Goal: Task Accomplishment & Management: Use online tool/utility

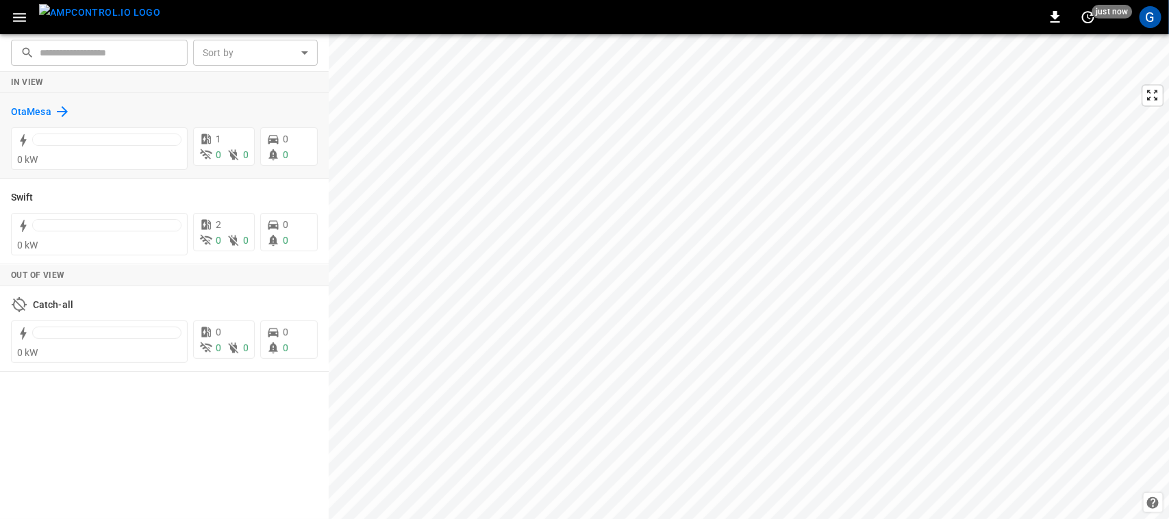
click at [36, 114] on h6 "OtaMesa" at bounding box center [31, 112] width 40 height 15
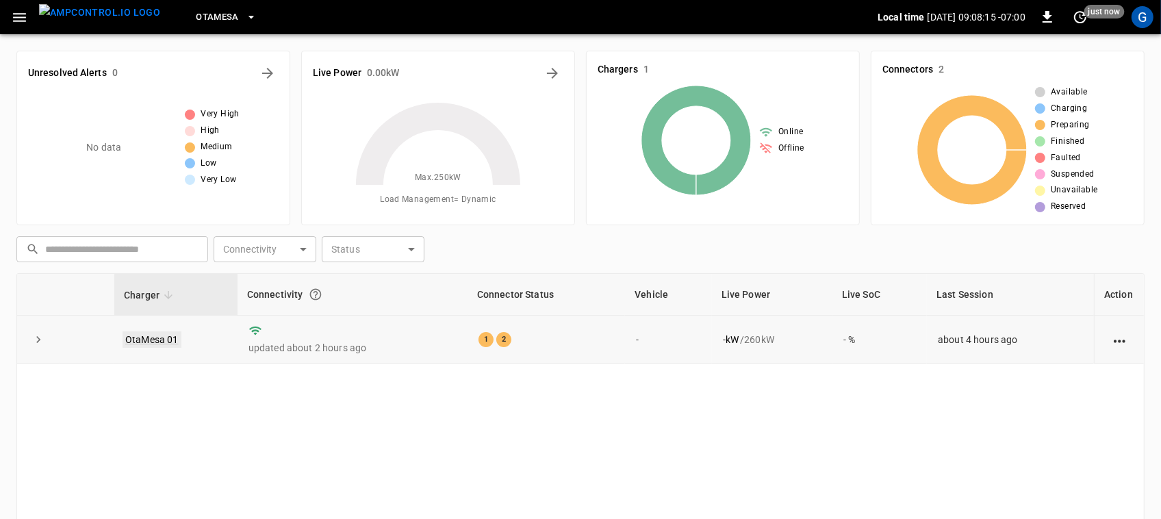
click at [160, 338] on link "OtaMesa 01" at bounding box center [152, 339] width 59 height 16
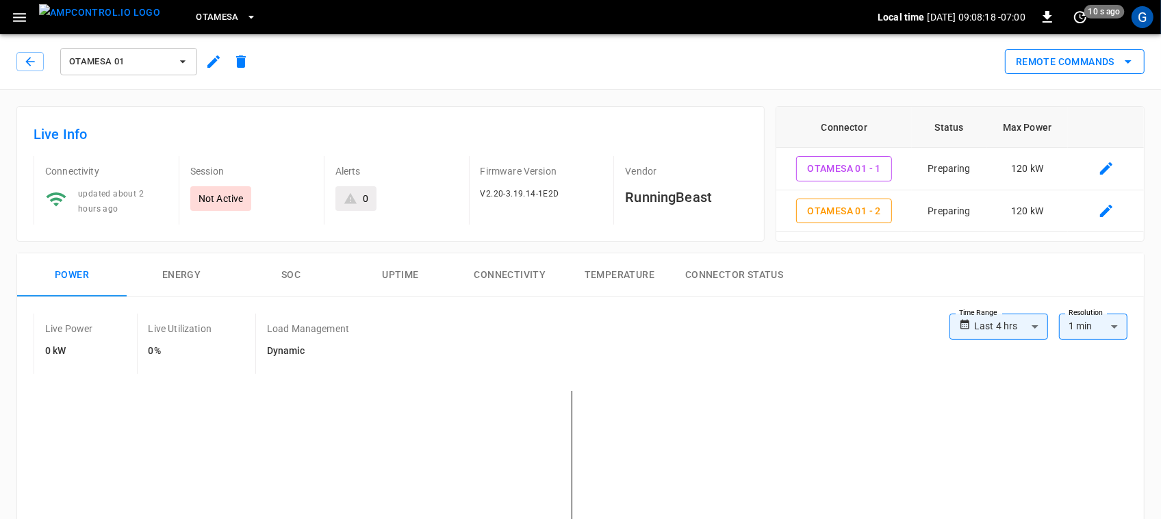
click at [1049, 62] on button "Remote Commands" at bounding box center [1075, 61] width 140 height 25
click at [1049, 62] on div at bounding box center [580, 259] width 1161 height 519
click at [1049, 64] on button "Remote Commands" at bounding box center [1075, 61] width 140 height 25
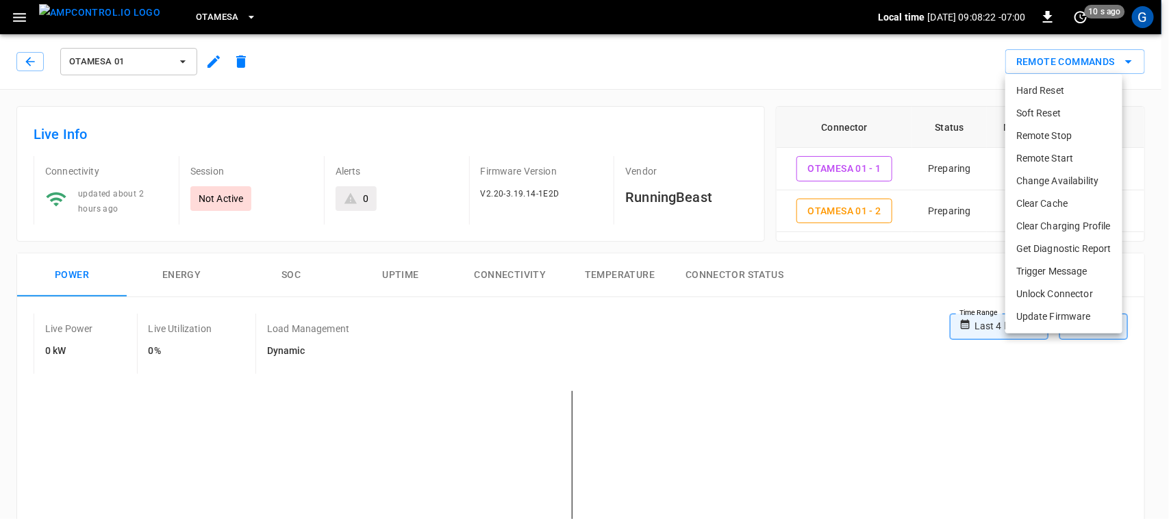
click at [1059, 155] on li "Remote Start" at bounding box center [1063, 158] width 117 height 23
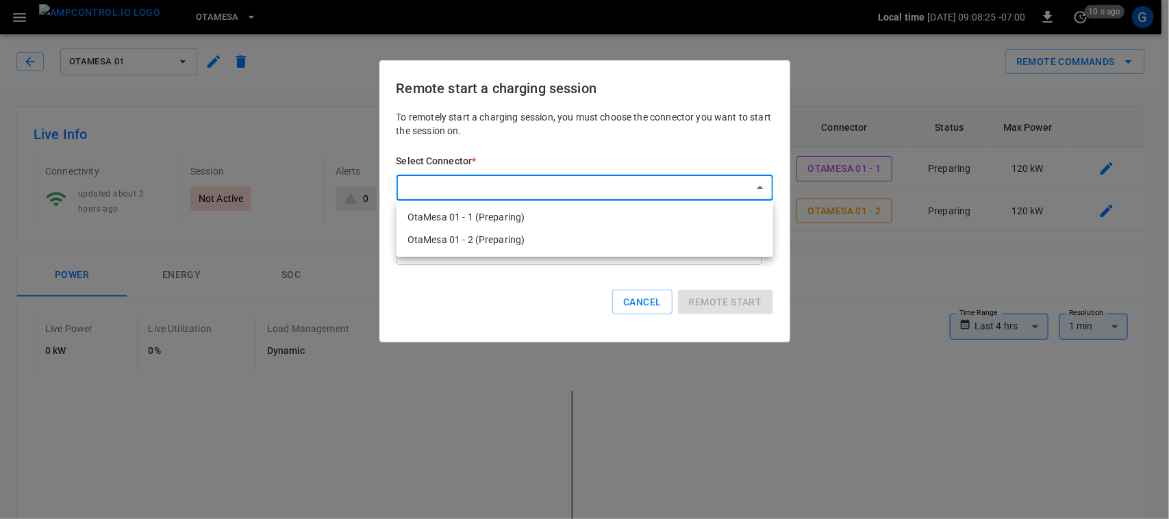
click at [623, 216] on li "OtaMesa 01 - 1 (Preparing)" at bounding box center [584, 217] width 377 height 23
type input "**********"
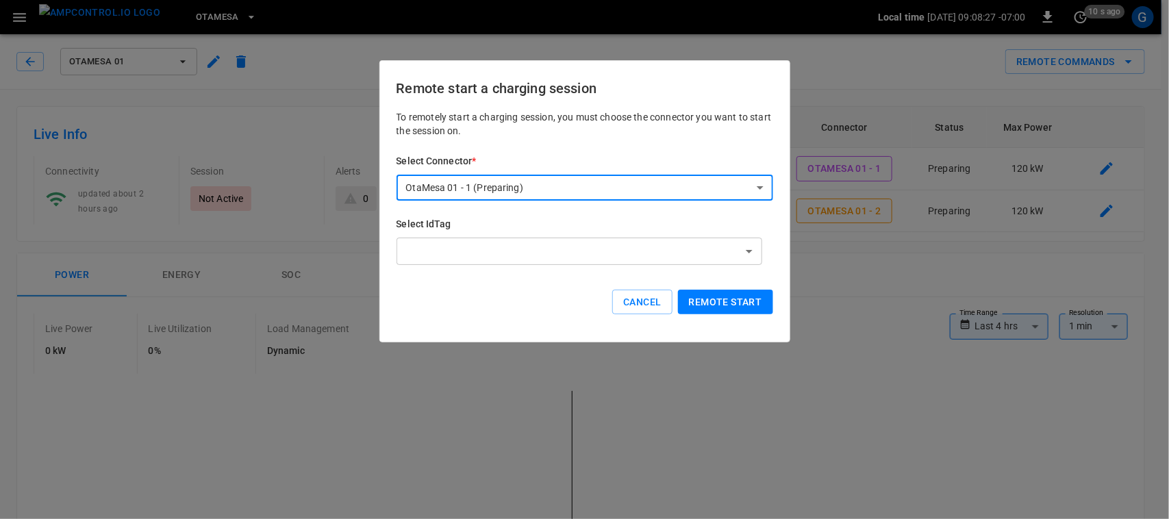
click at [694, 301] on button "Remote start" at bounding box center [725, 302] width 95 height 25
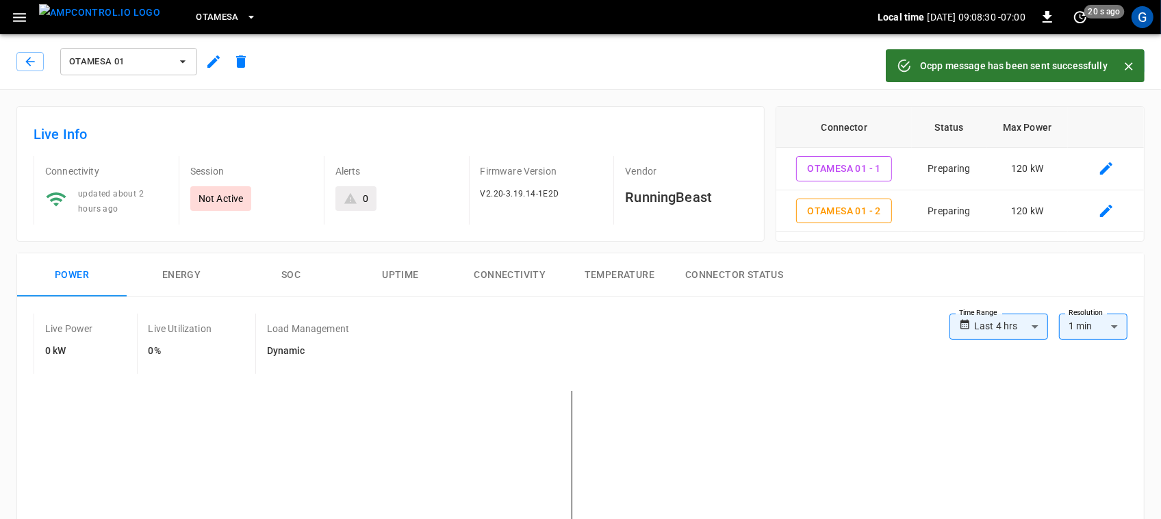
click at [1131, 60] on icon "Close" at bounding box center [1129, 67] width 14 height 14
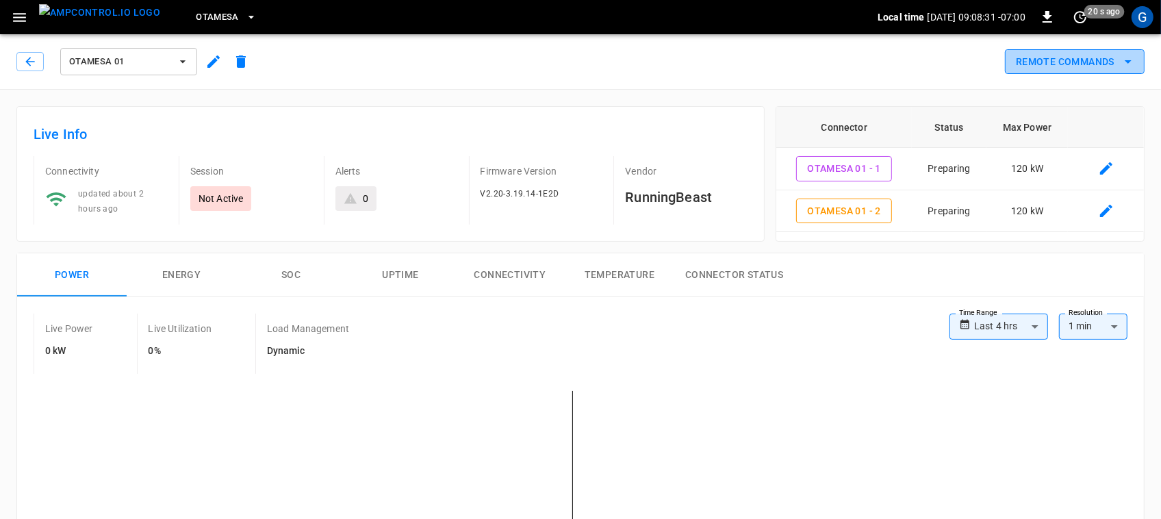
click at [1117, 62] on button "Remote Commands" at bounding box center [1075, 61] width 140 height 25
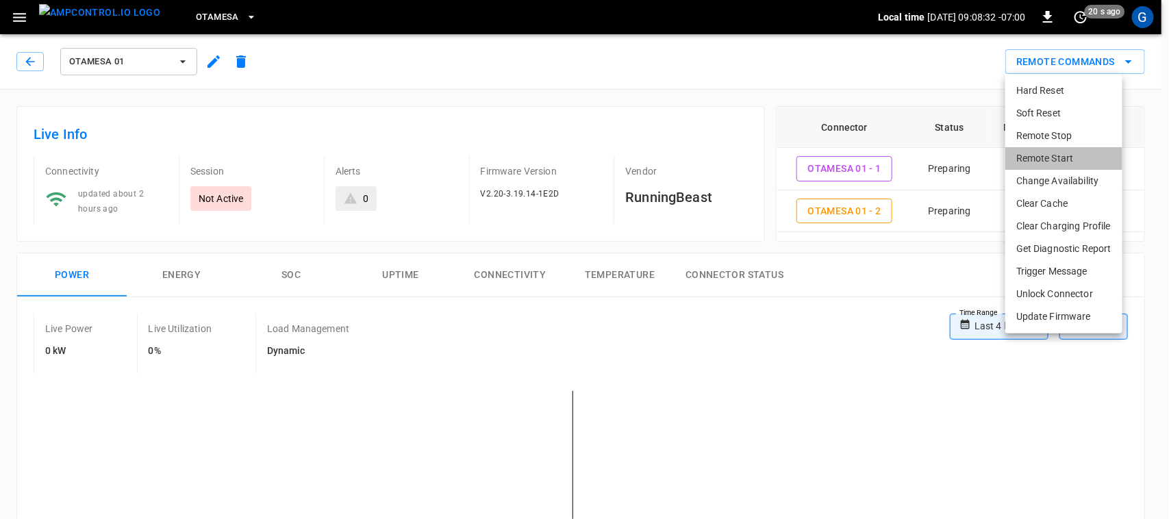
click at [1018, 162] on li "Remote Start" at bounding box center [1063, 158] width 117 height 23
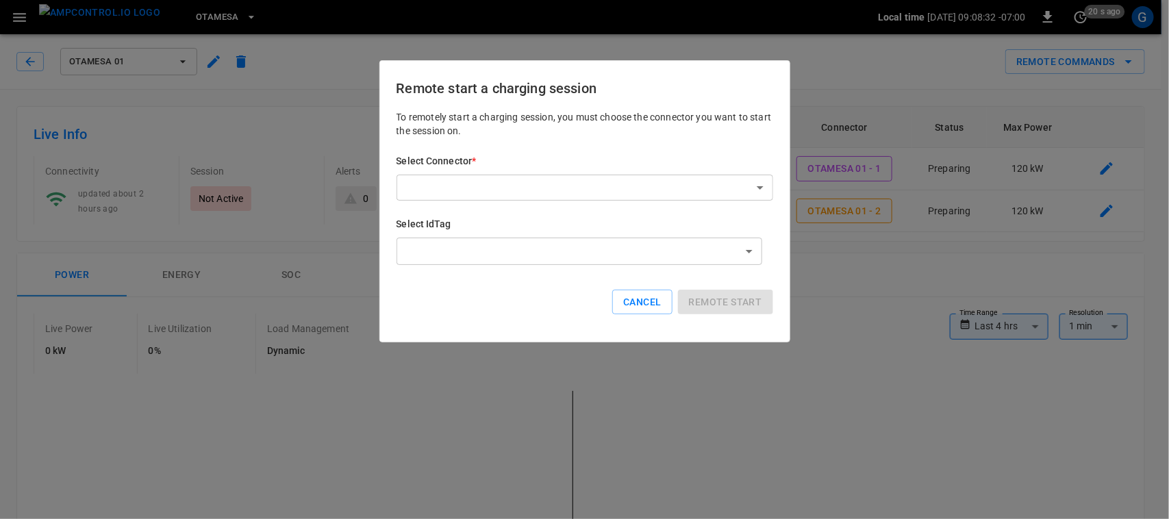
click at [1018, 162] on div at bounding box center [584, 259] width 1169 height 519
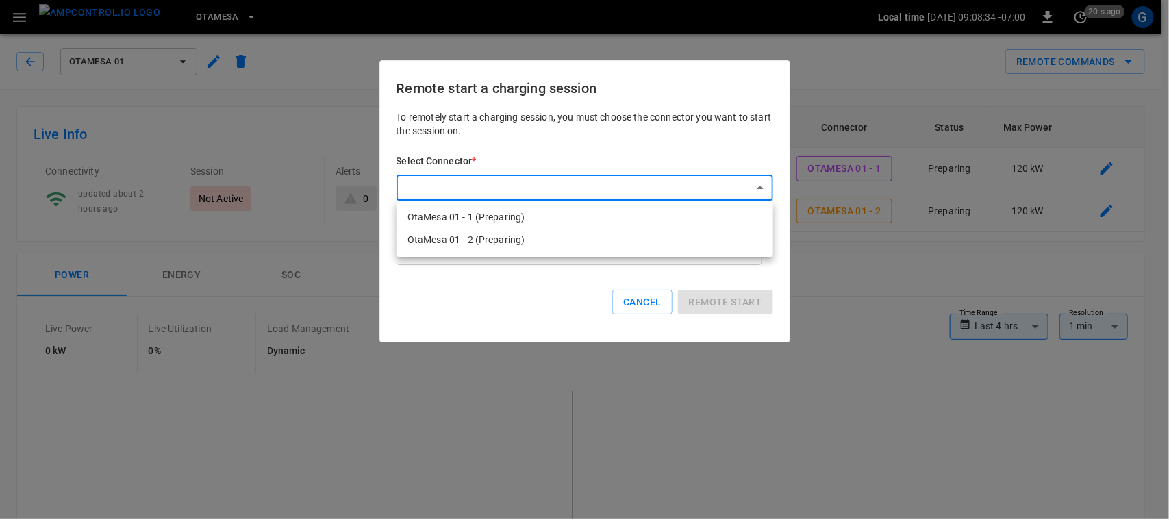
click at [591, 233] on li "OtaMesa 01 - 2 (Preparing)" at bounding box center [584, 240] width 377 height 23
type input "**********"
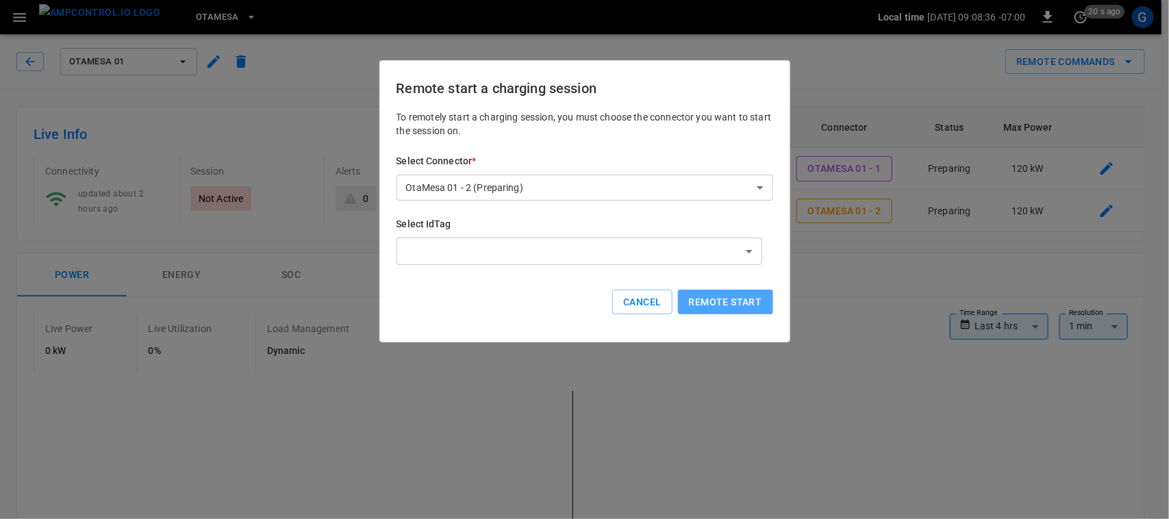
click at [703, 292] on button "Remote start" at bounding box center [725, 302] width 95 height 25
